Goal: Check status: Check status

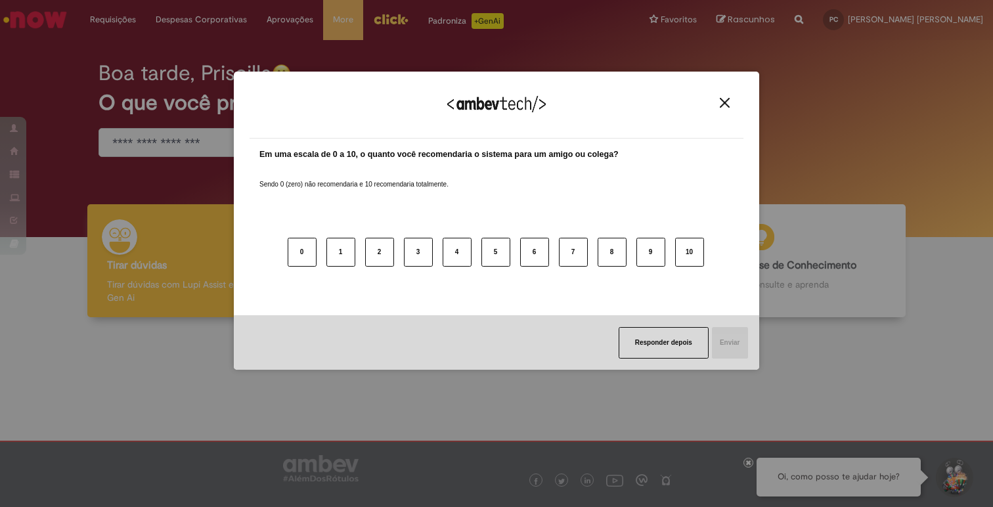
click at [721, 98] on img "Close" at bounding box center [725, 103] width 10 height 10
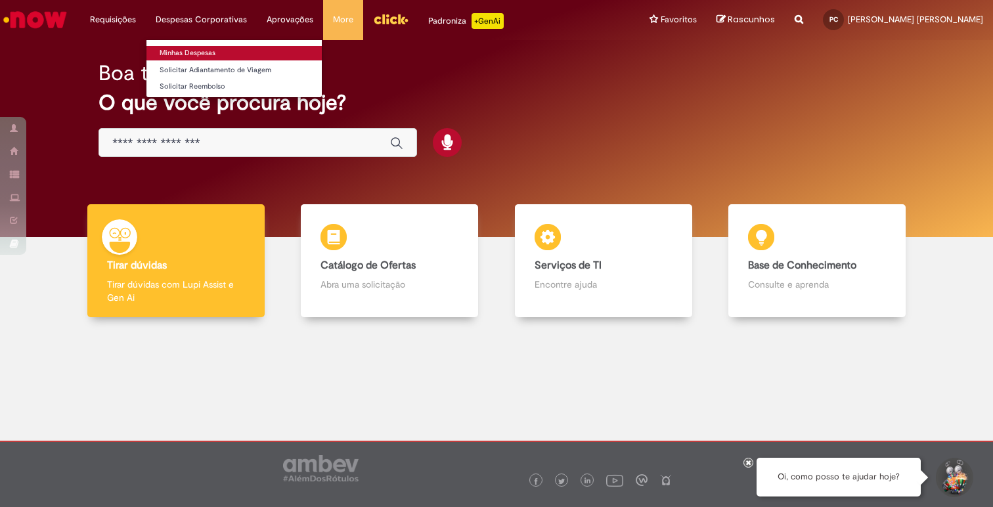
click at [202, 58] on link "Minhas Despesas" at bounding box center [234, 53] width 175 height 14
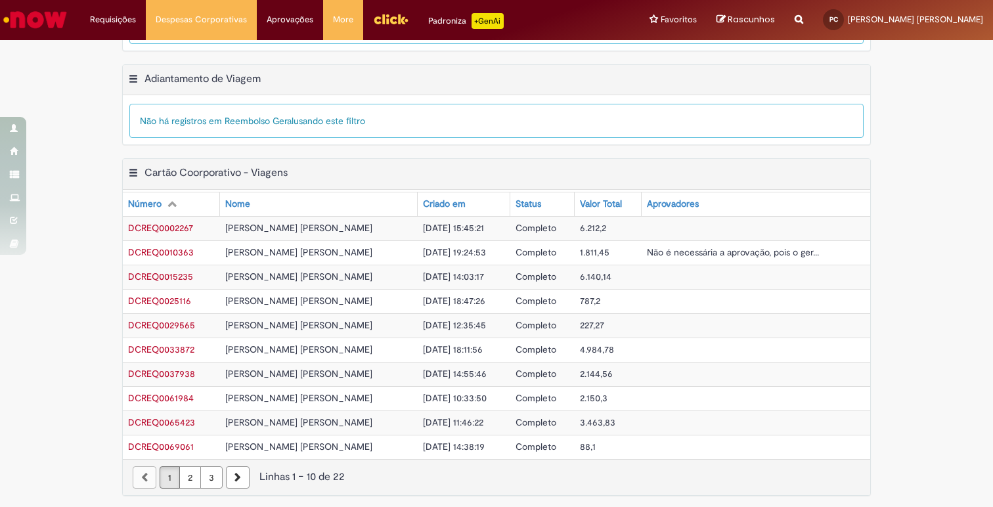
scroll to position [404, 0]
click at [190, 472] on link "2" at bounding box center [190, 476] width 22 height 22
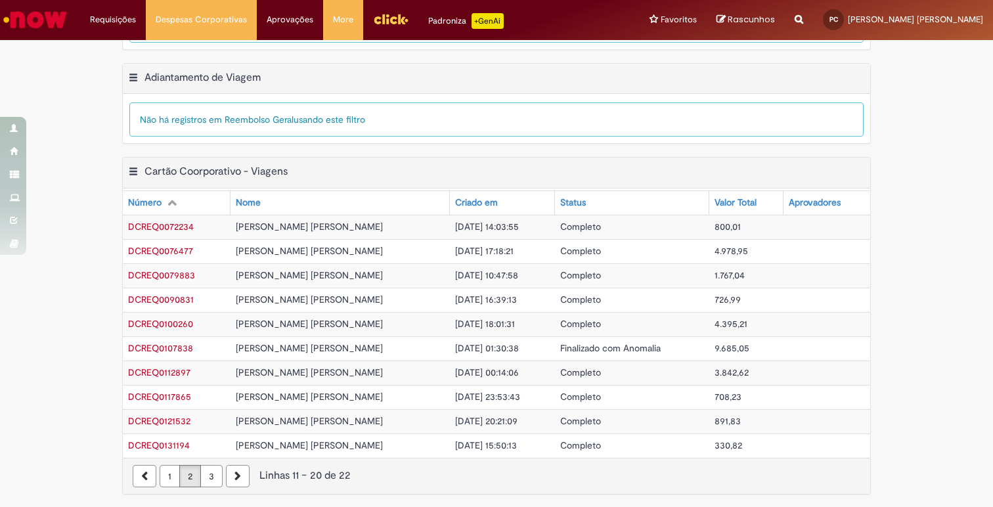
click at [206, 473] on link "3" at bounding box center [211, 476] width 22 height 22
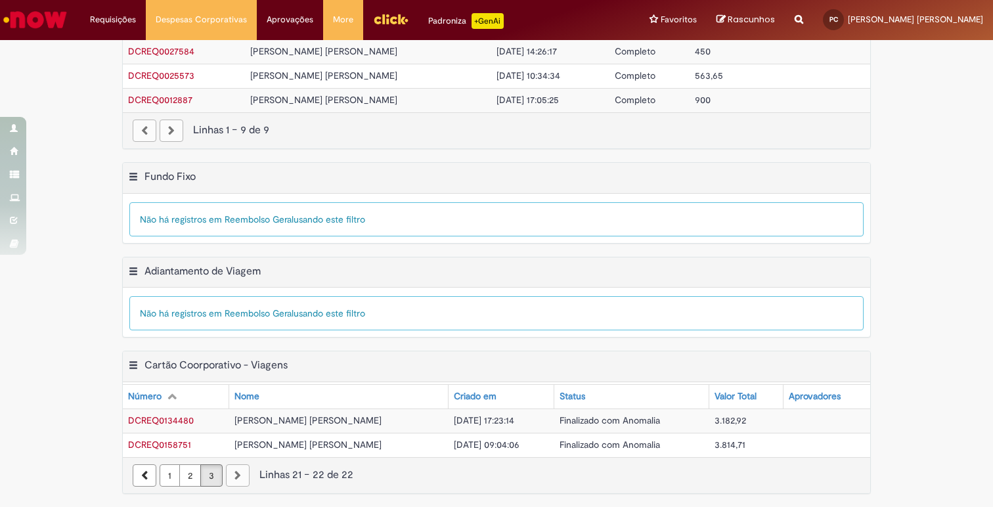
click at [189, 480] on link "2" at bounding box center [190, 476] width 22 height 22
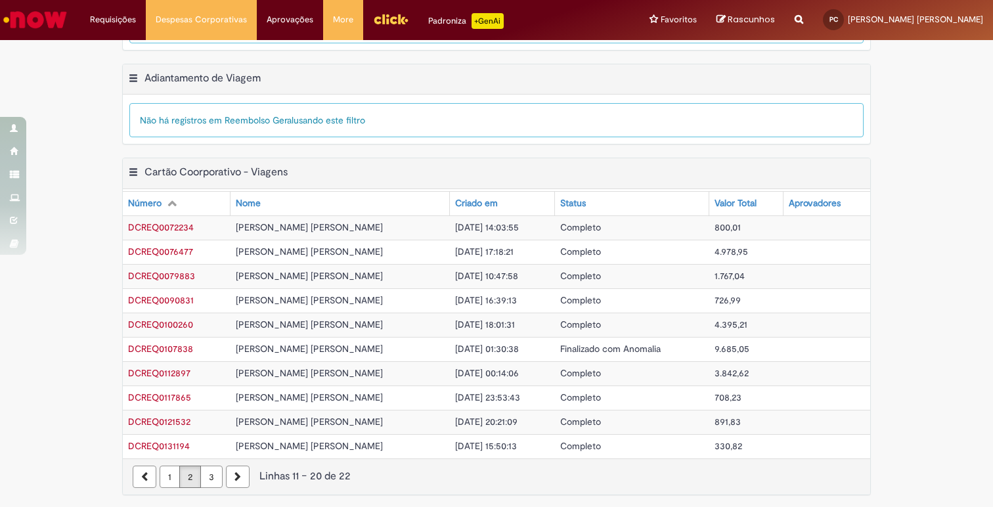
scroll to position [404, 0]
click at [166, 474] on link "1" at bounding box center [170, 476] width 20 height 22
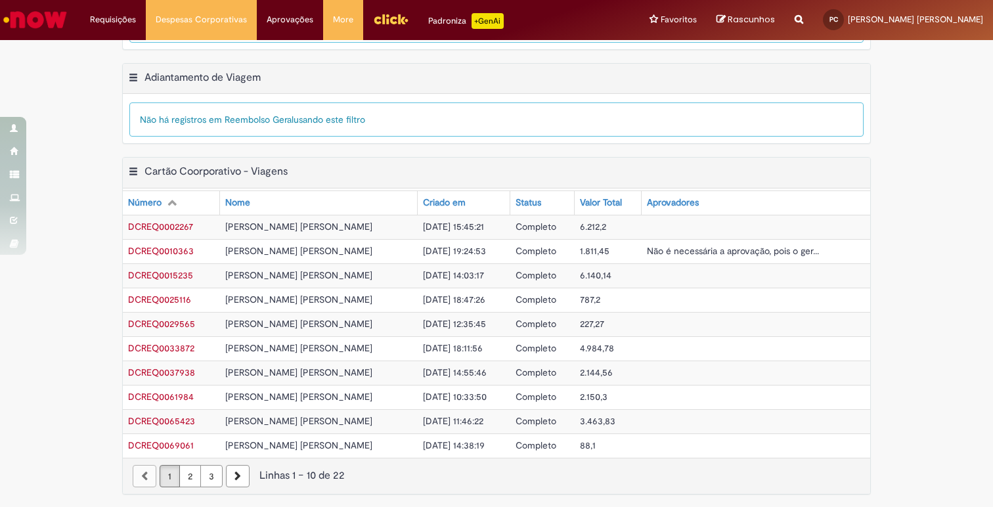
drag, startPoint x: 195, startPoint y: 479, endPoint x: 210, endPoint y: 478, distance: 15.2
click at [195, 479] on link "2" at bounding box center [190, 476] width 22 height 22
click at [211, 478] on link "3" at bounding box center [211, 476] width 22 height 22
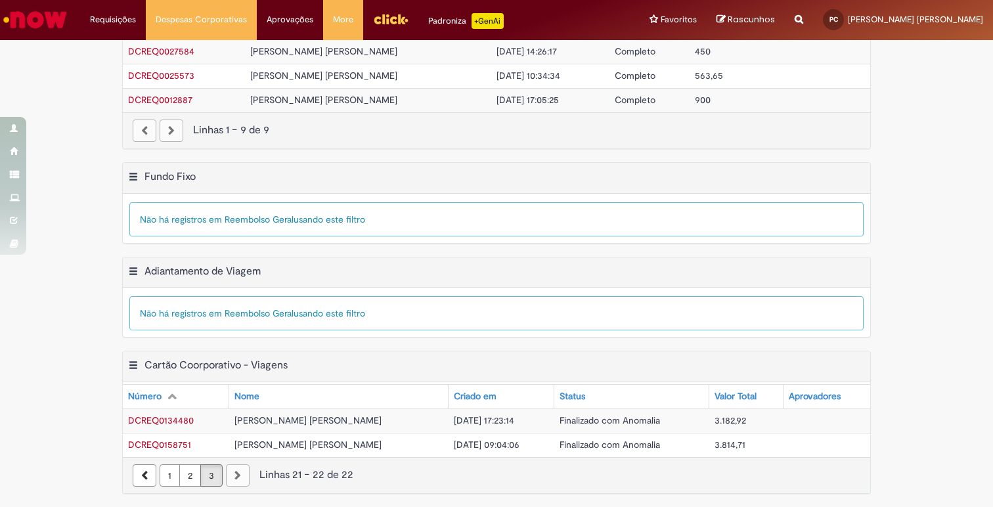
scroll to position [210, 0]
click at [158, 445] on span "DCREQ0158751" at bounding box center [159, 445] width 63 height 12
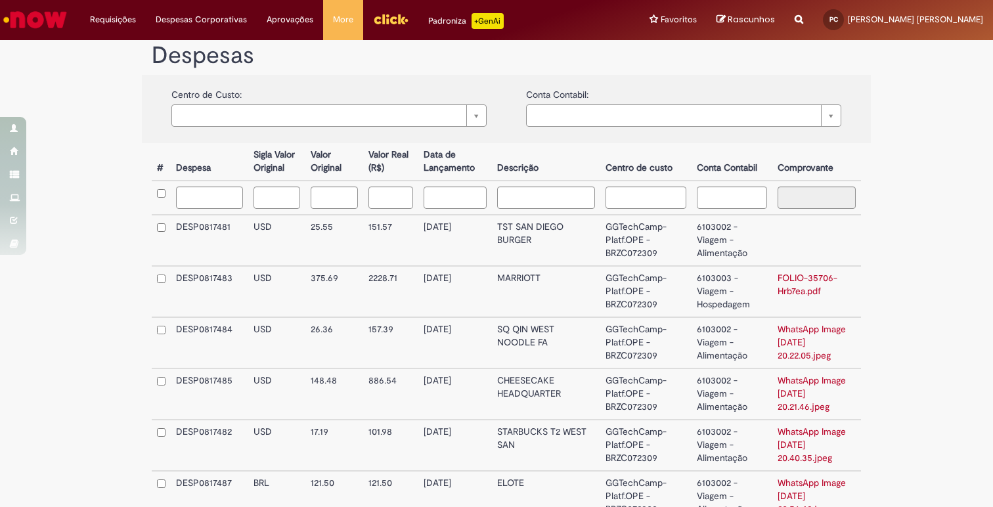
scroll to position [344, 0]
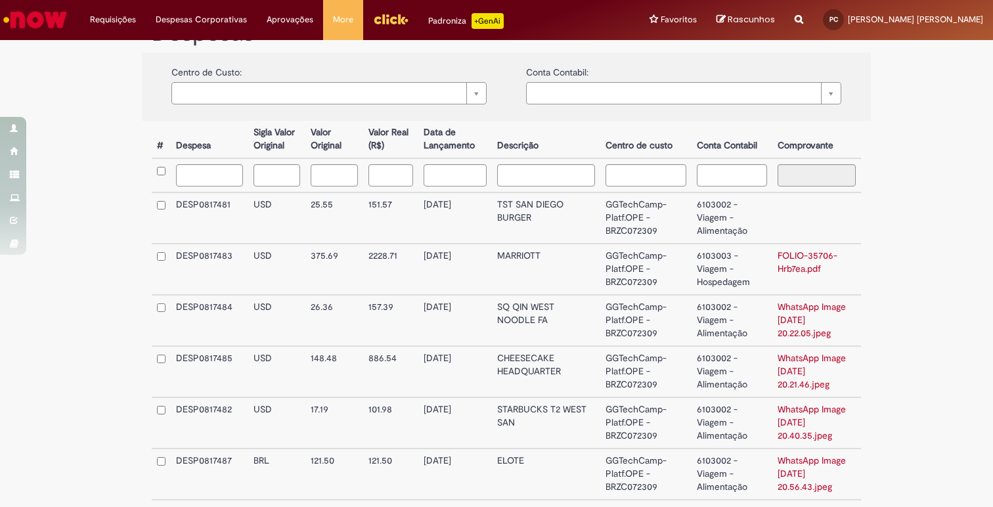
click at [223, 205] on td "DESP0817481" at bounding box center [210, 218] width 78 height 51
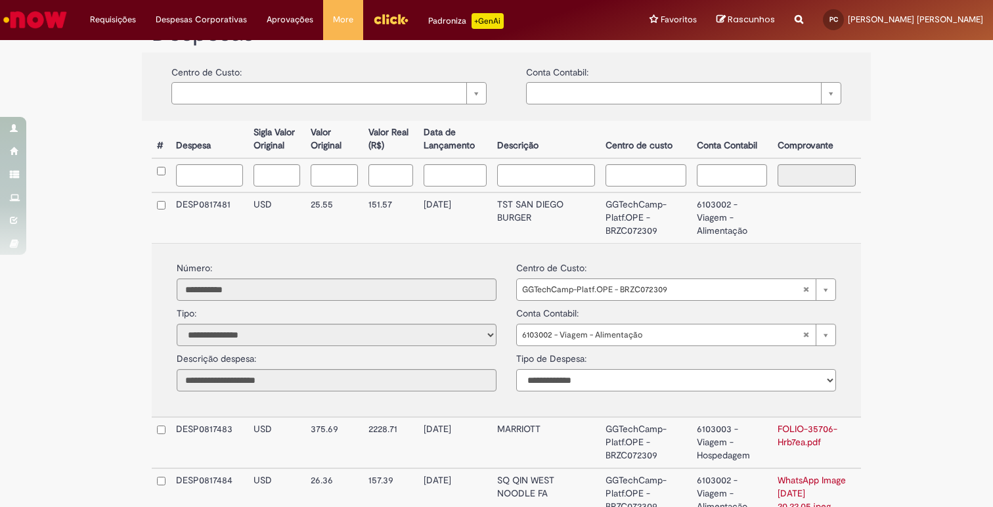
click at [690, 387] on select "**********" at bounding box center [676, 380] width 320 height 22
select select "*"
click at [913, 380] on div "**********" at bounding box center [496, 303] width 993 height 1203
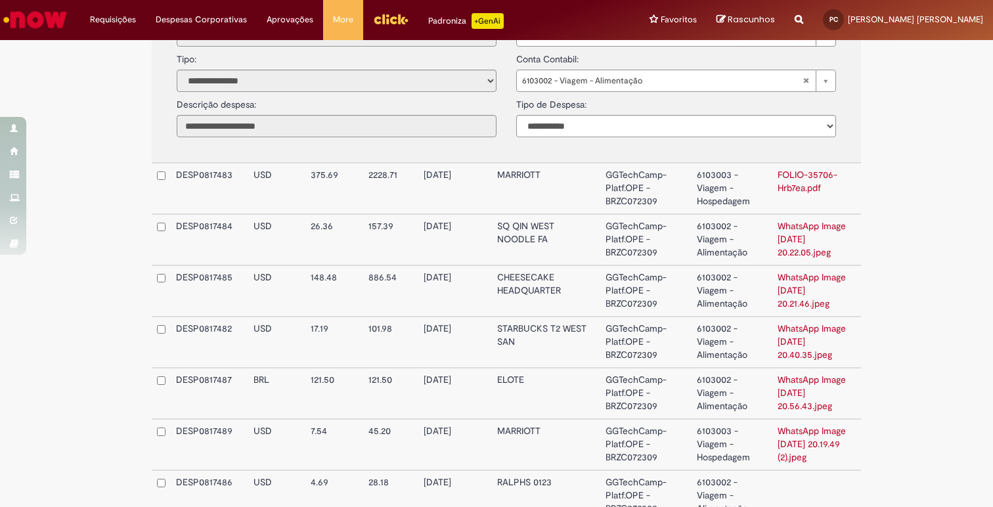
scroll to position [742, 0]
